Goal: Task Accomplishment & Management: Complete application form

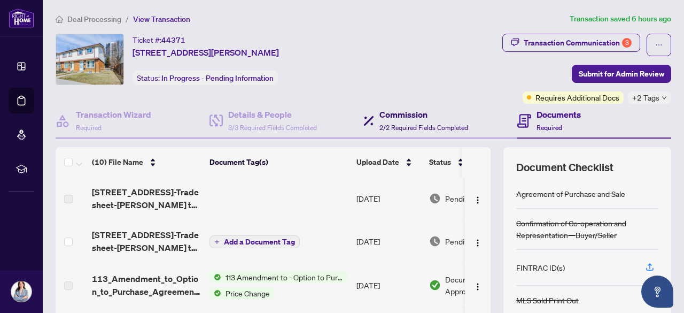
click at [405, 120] on div "Commission 2/2 Required Fields Completed" at bounding box center [423, 120] width 89 height 25
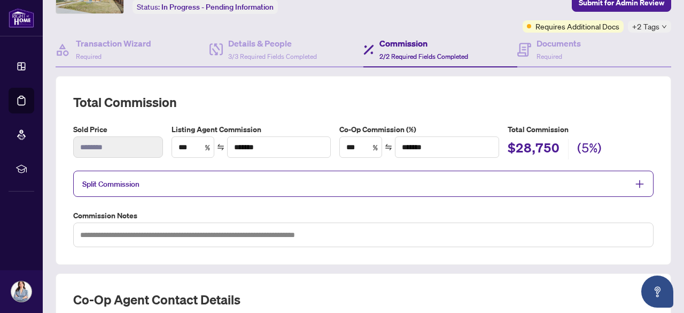
scroll to position [142, 0]
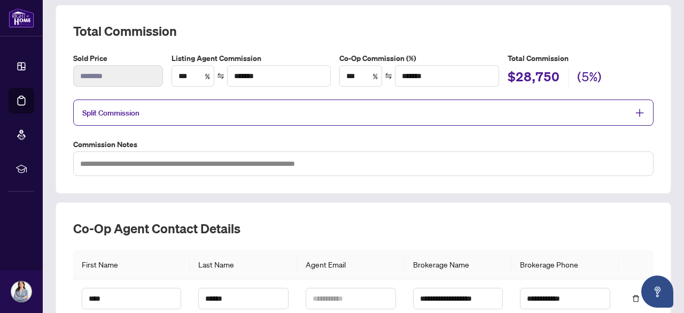
click at [635, 108] on icon "plus" at bounding box center [640, 113] width 10 height 10
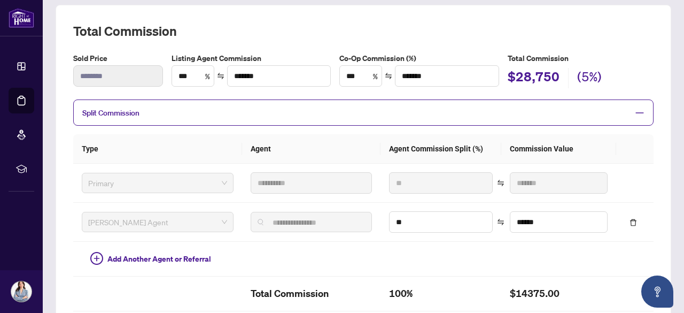
click at [0, 0] on link "Deal Processing" at bounding box center [0, 0] width 0 height 0
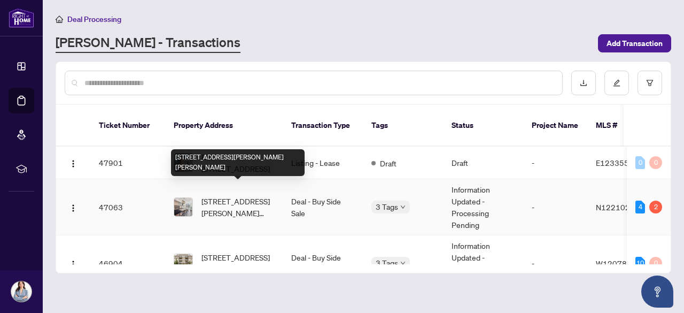
click at [242, 195] on span "[STREET_ADDRESS][PERSON_NAME][PERSON_NAME]" at bounding box center [237, 207] width 73 height 24
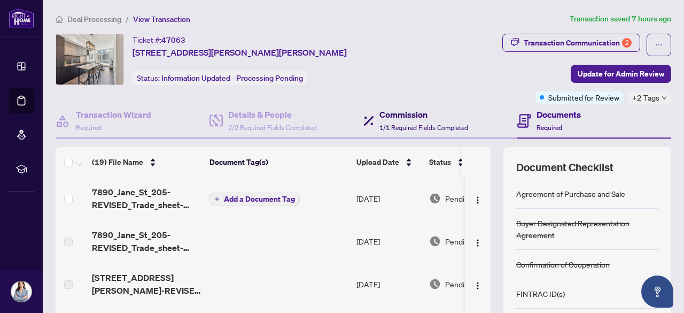
click at [394, 118] on h4 "Commission" at bounding box center [423, 114] width 89 height 13
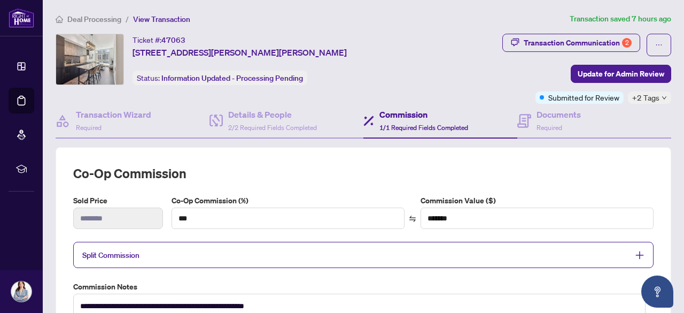
scroll to position [71, 0]
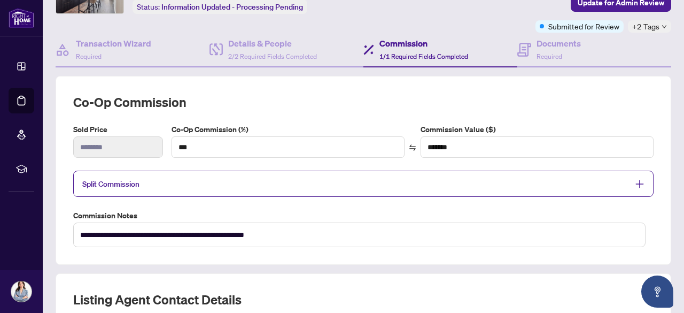
click at [635, 183] on icon "plus" at bounding box center [640, 184] width 10 height 10
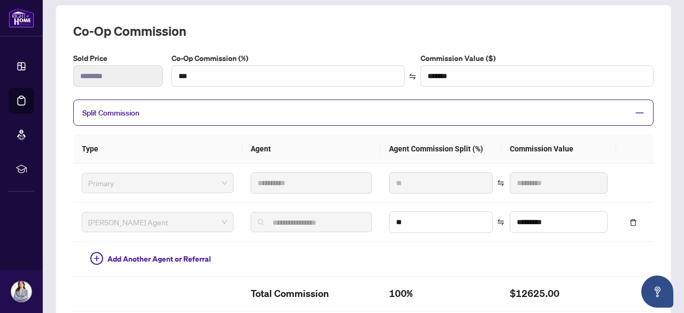
scroll to position [0, 0]
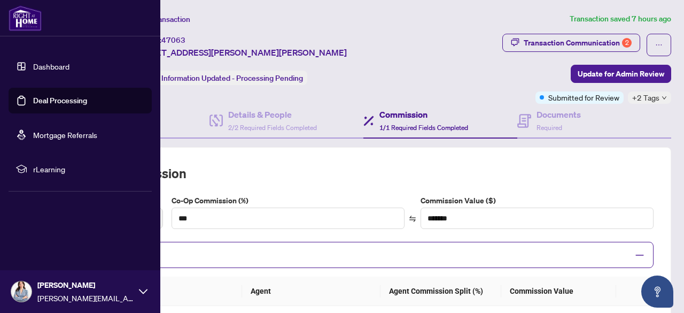
click at [34, 102] on link "Deal Processing" at bounding box center [60, 101] width 54 height 10
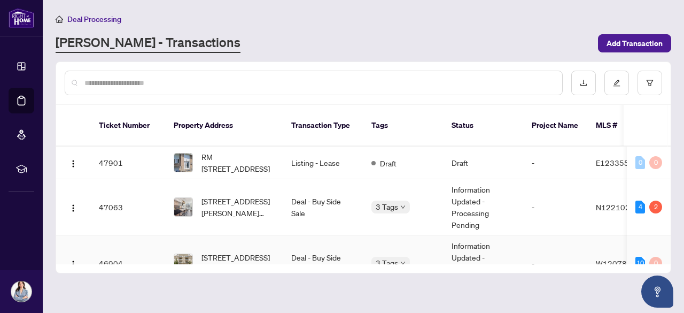
scroll to position [71, 0]
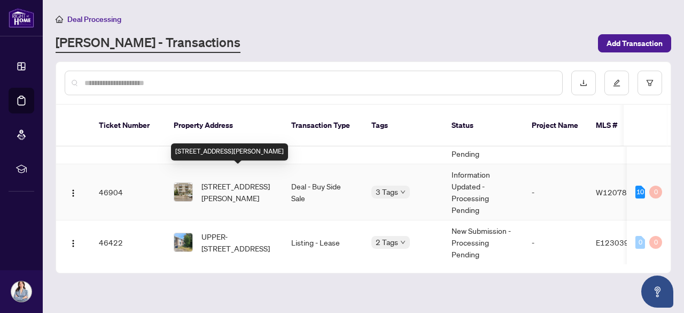
click at [255, 180] on span "[STREET_ADDRESS][PERSON_NAME]" at bounding box center [237, 192] width 73 height 24
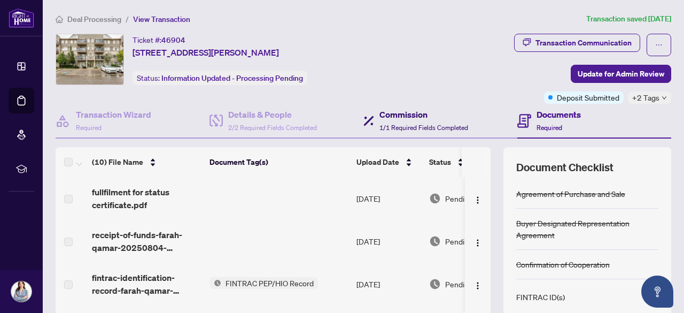
click at [399, 120] on div "Commission 1/1 Required Fields Completed" at bounding box center [423, 120] width 89 height 25
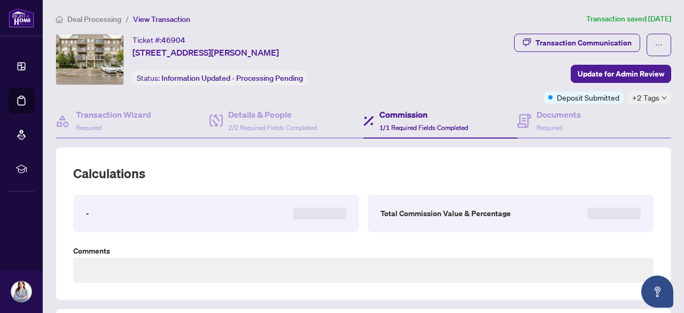
type textarea "**********"
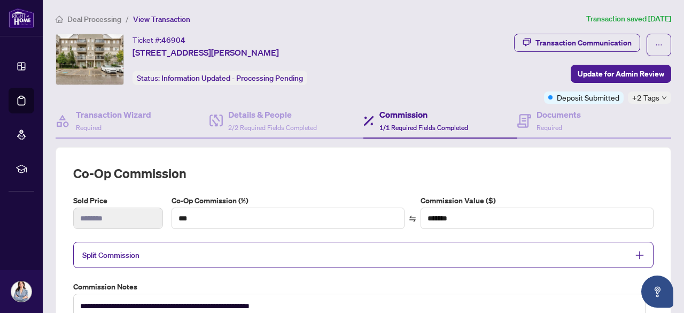
scroll to position [142, 0]
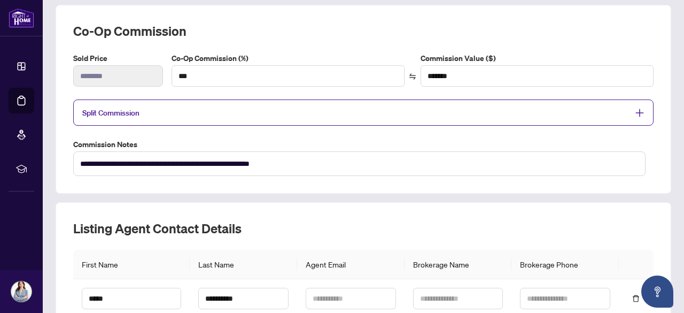
click at [636, 112] on icon "plus" at bounding box center [639, 112] width 7 height 1
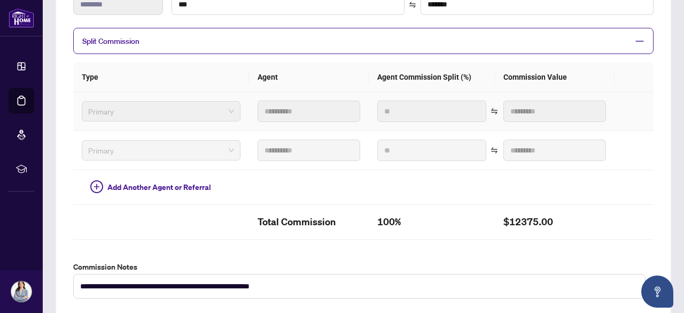
scroll to position [285, 0]
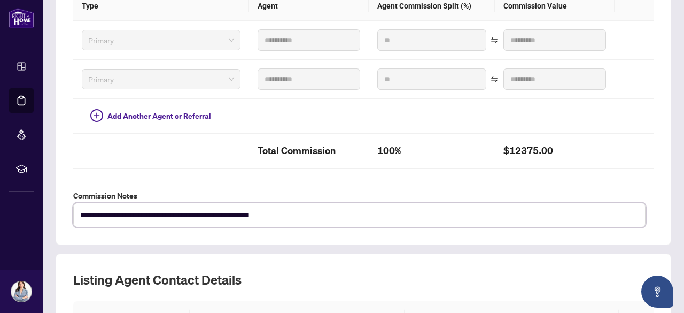
drag, startPoint x: 130, startPoint y: 211, endPoint x: 115, endPoint y: 209, distance: 15.1
click at [115, 209] on textarea "**********" at bounding box center [359, 214] width 572 height 24
type textarea "**********"
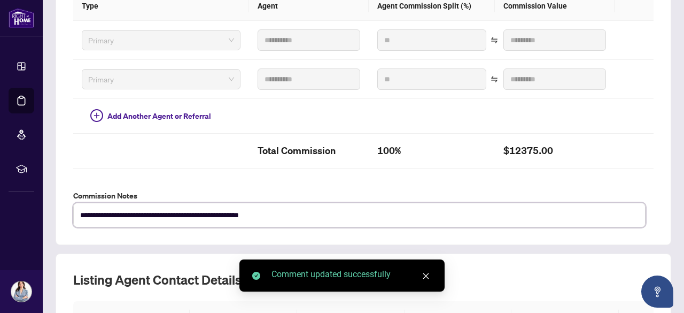
drag, startPoint x: 282, startPoint y: 211, endPoint x: 172, endPoint y: 214, distance: 110.1
click at [172, 214] on textarea "**********" at bounding box center [359, 214] width 572 height 24
type textarea "**********"
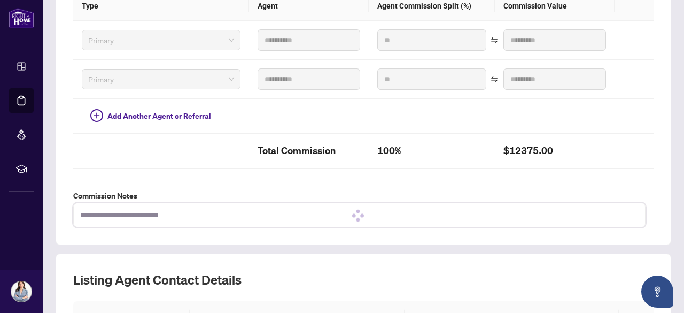
type textarea "**********"
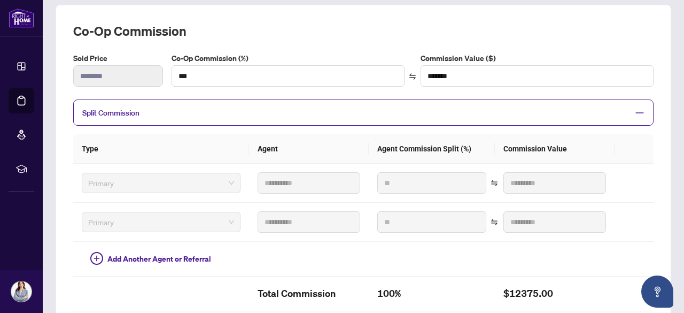
scroll to position [71, 0]
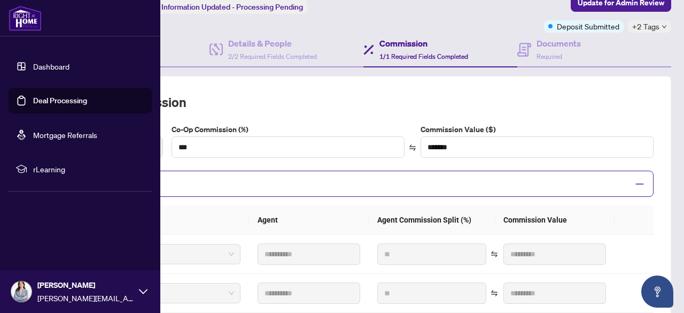
type textarea "**********"
click at [80, 100] on link "Deal Processing" at bounding box center [60, 101] width 54 height 10
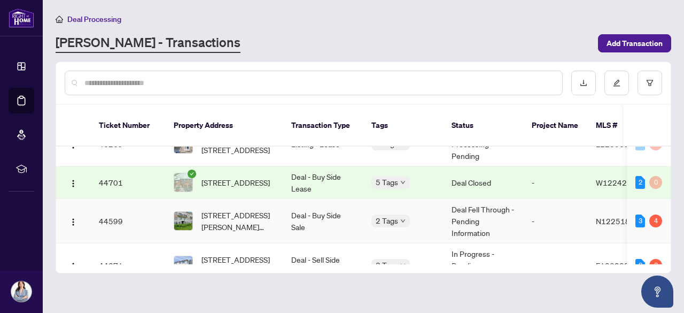
scroll to position [285, 0]
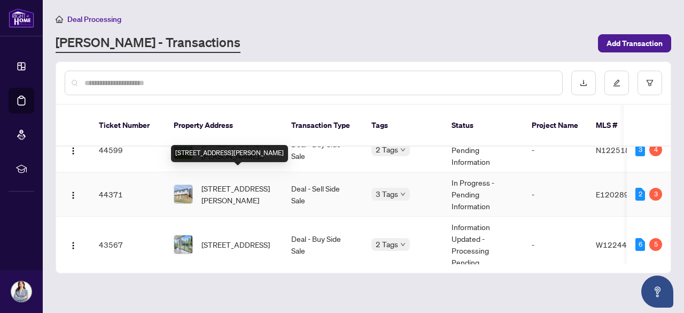
click at [235, 182] on span "[STREET_ADDRESS][PERSON_NAME]" at bounding box center [237, 194] width 73 height 24
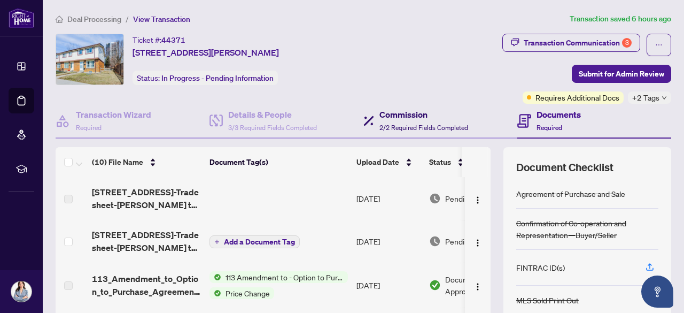
click at [394, 118] on h4 "Commission" at bounding box center [423, 114] width 89 height 13
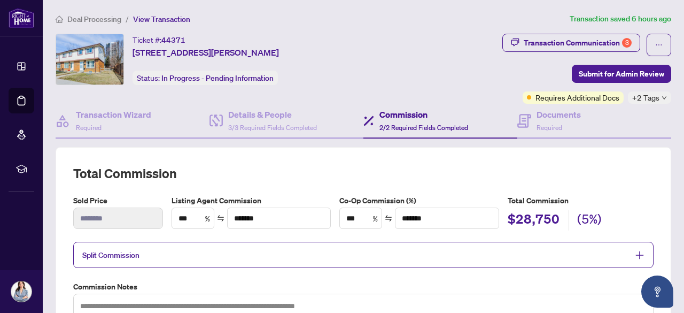
scroll to position [142, 0]
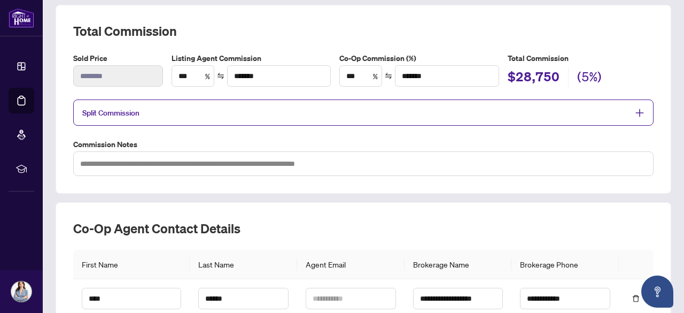
click at [636, 112] on icon "plus" at bounding box center [639, 112] width 7 height 1
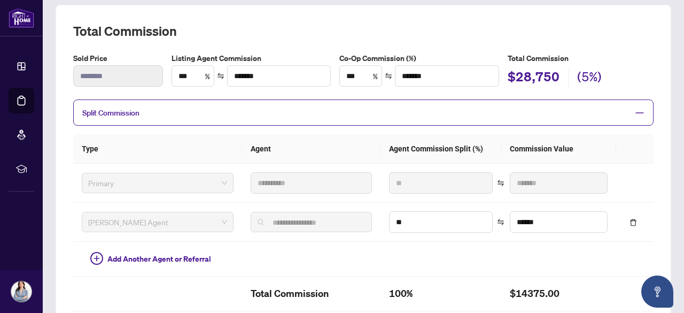
click at [636, 112] on icon "minus" at bounding box center [640, 112] width 8 height 1
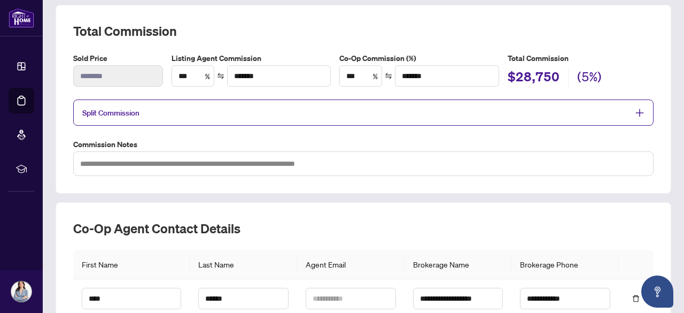
scroll to position [0, 0]
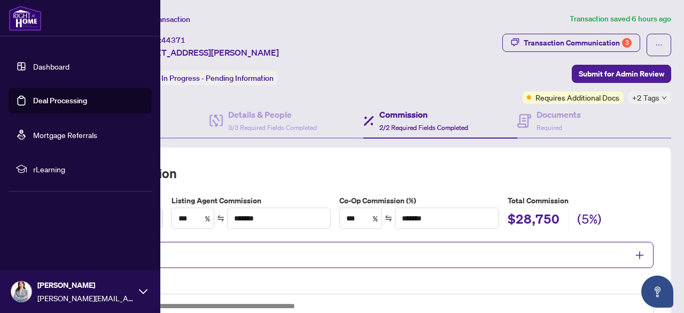
click at [77, 97] on link "Deal Processing" at bounding box center [60, 101] width 54 height 10
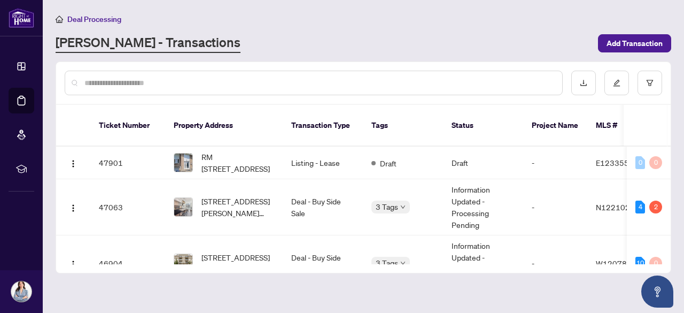
click at [195, 82] on input "text" at bounding box center [318, 83] width 469 height 12
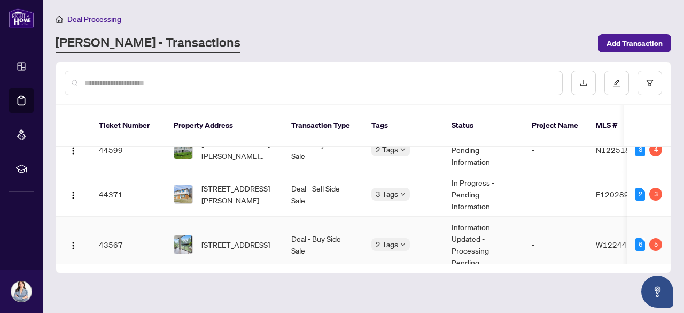
scroll to position [356, 0]
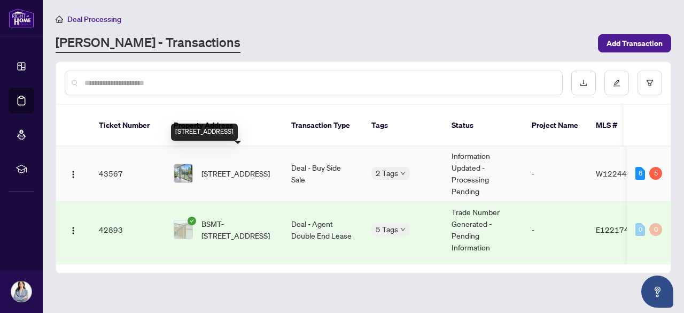
click at [251, 167] on span "[STREET_ADDRESS]" at bounding box center [235, 173] width 68 height 12
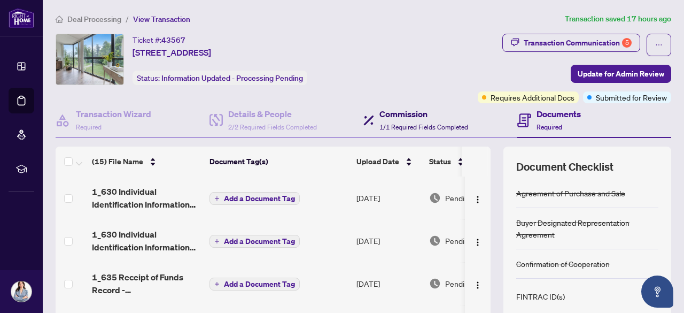
click at [397, 124] on span "1/1 Required Fields Completed" at bounding box center [423, 127] width 89 height 8
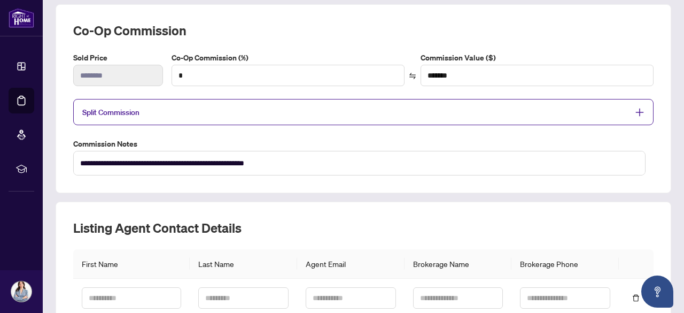
scroll to position [71, 0]
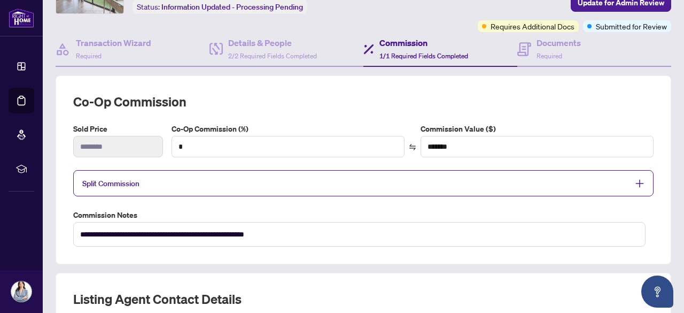
click at [636, 180] on icon "plus" at bounding box center [640, 183] width 10 height 10
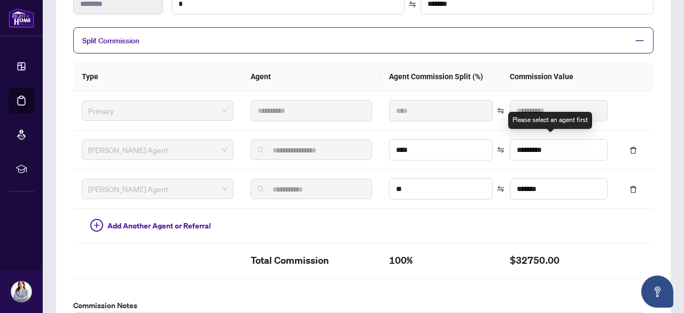
scroll to position [0, 0]
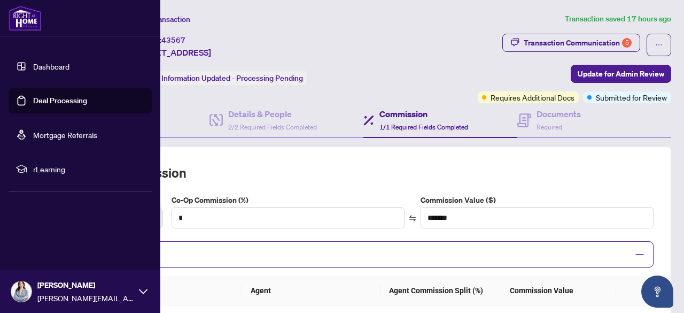
click at [33, 64] on link "Dashboard" at bounding box center [51, 66] width 36 height 10
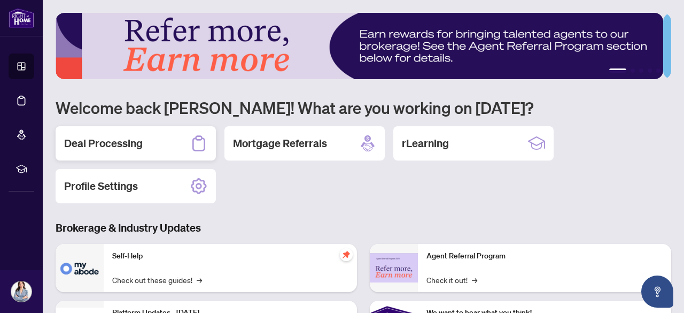
click at [118, 144] on h2 "Deal Processing" at bounding box center [103, 143] width 79 height 15
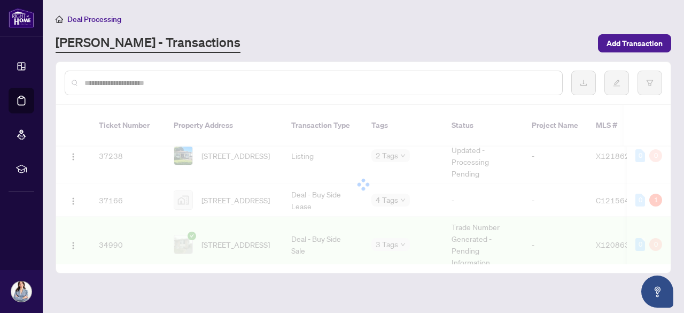
scroll to position [863, 0]
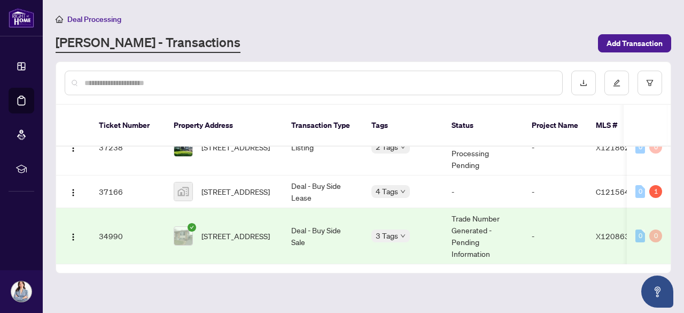
click at [226, 208] on td "[STREET_ADDRESS]" at bounding box center [224, 236] width 118 height 56
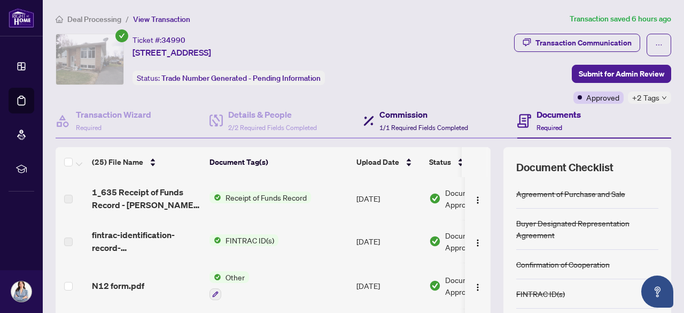
click at [413, 115] on h4 "Commission" at bounding box center [423, 114] width 89 height 13
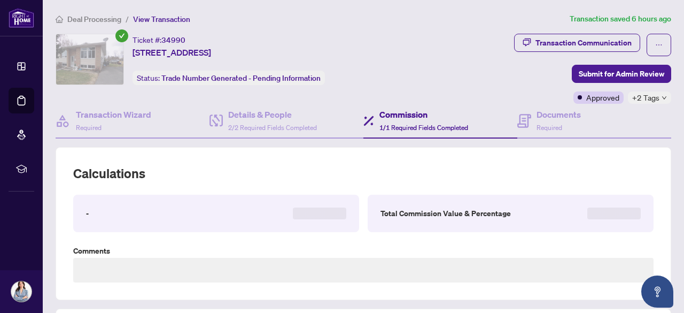
type textarea "**********"
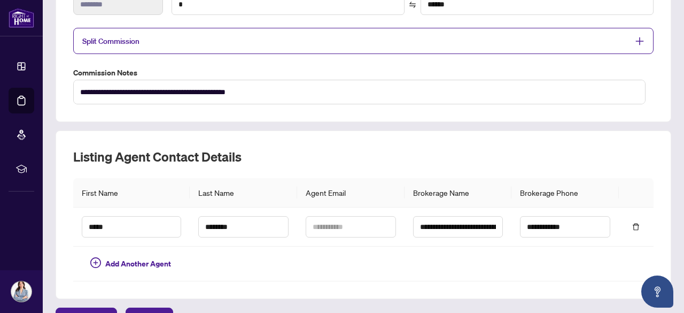
scroll to position [71, 0]
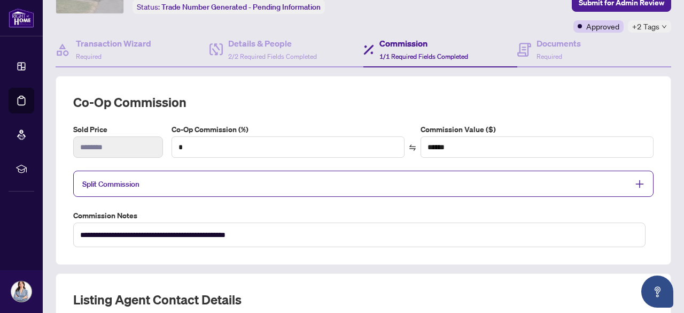
click at [635, 179] on icon "plus" at bounding box center [640, 184] width 10 height 10
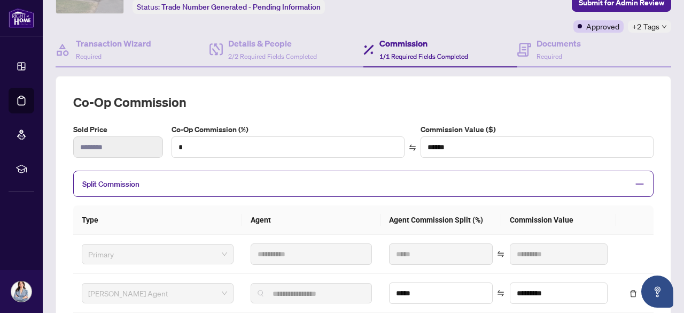
scroll to position [0, 0]
